Goal: Information Seeking & Learning: Learn about a topic

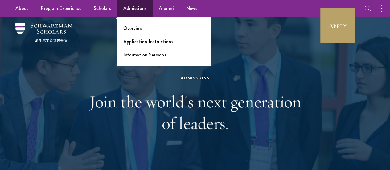
click at [141, 10] on link "Admissions" at bounding box center [135, 8] width 36 height 17
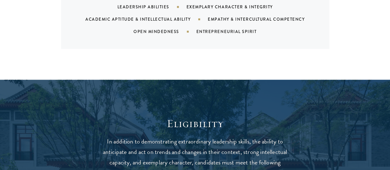
scroll to position [685, 0]
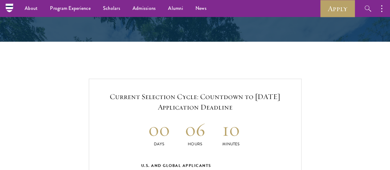
scroll to position [1240, 0]
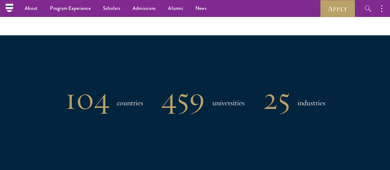
scroll to position [451, 0]
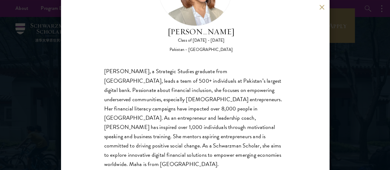
scroll to position [67, 0]
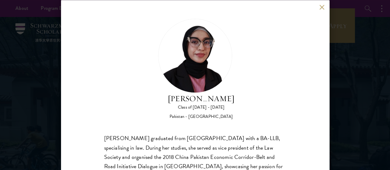
click at [322, 6] on button at bounding box center [322, 7] width 5 height 5
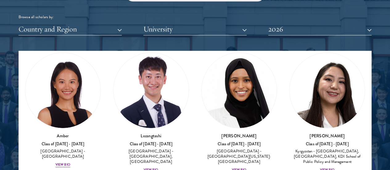
scroll to position [25, 0]
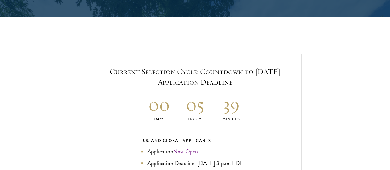
scroll to position [1266, 0]
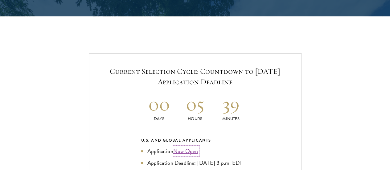
click at [190, 147] on link "Now Open" at bounding box center [185, 151] width 25 height 8
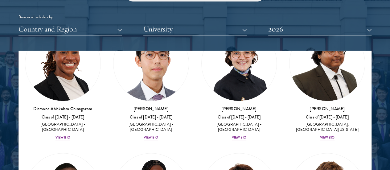
scroll to position [1160, 0]
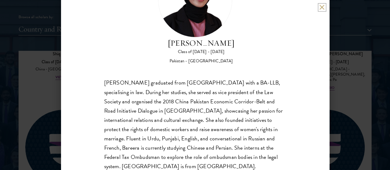
scroll to position [54, 0]
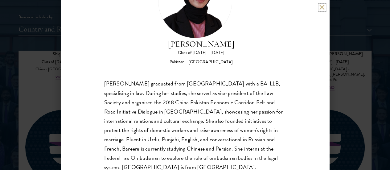
click at [322, 7] on button at bounding box center [322, 7] width 5 height 5
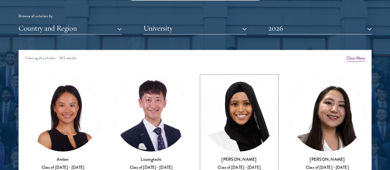
click at [202, 90] on img at bounding box center [239, 113] width 75 height 75
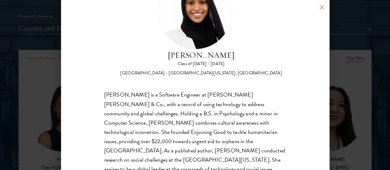
scroll to position [46, 0]
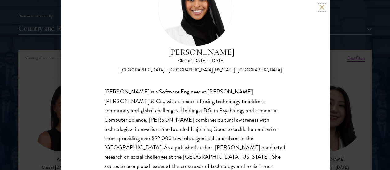
click at [321, 9] on button at bounding box center [322, 7] width 5 height 5
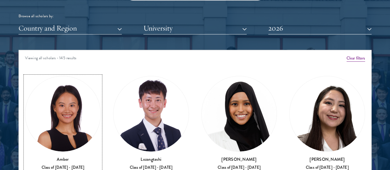
click at [80, 95] on img at bounding box center [62, 113] width 75 height 75
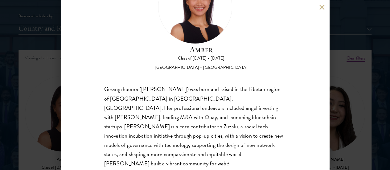
scroll to position [48, 0]
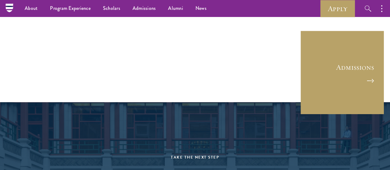
scroll to position [1599, 0]
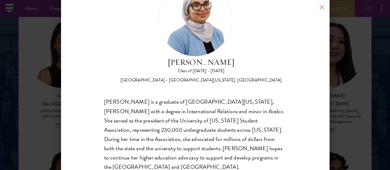
scroll to position [36, 0]
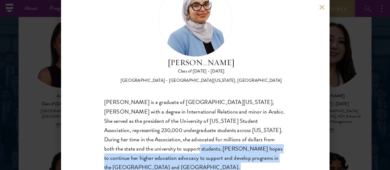
drag, startPoint x: 186, startPoint y: 127, endPoint x: 269, endPoint y: 146, distance: 85.4
click at [269, 146] on div "[PERSON_NAME] is a graduate of [GEOGRAPHIC_DATA][US_STATE], [PERSON_NAME] with …" at bounding box center [195, 144] width 182 height 93
copy div "[PERSON_NAME] hopes to continue her higher education advocacy to support and de…"
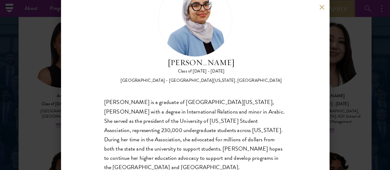
click at [49, 105] on div "[PERSON_NAME] Class of [DATE] - [DATE] [GEOGRAPHIC_DATA] - [GEOGRAPHIC_DATA][US…" at bounding box center [195, 85] width 390 height 170
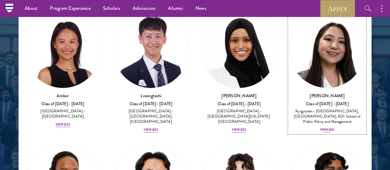
click at [290, 40] on img at bounding box center [327, 50] width 75 height 75
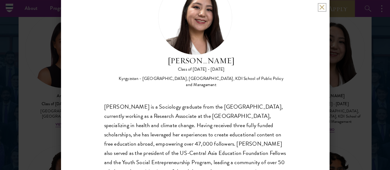
scroll to position [41, 0]
